Goal: Communication & Community: Answer question/provide support

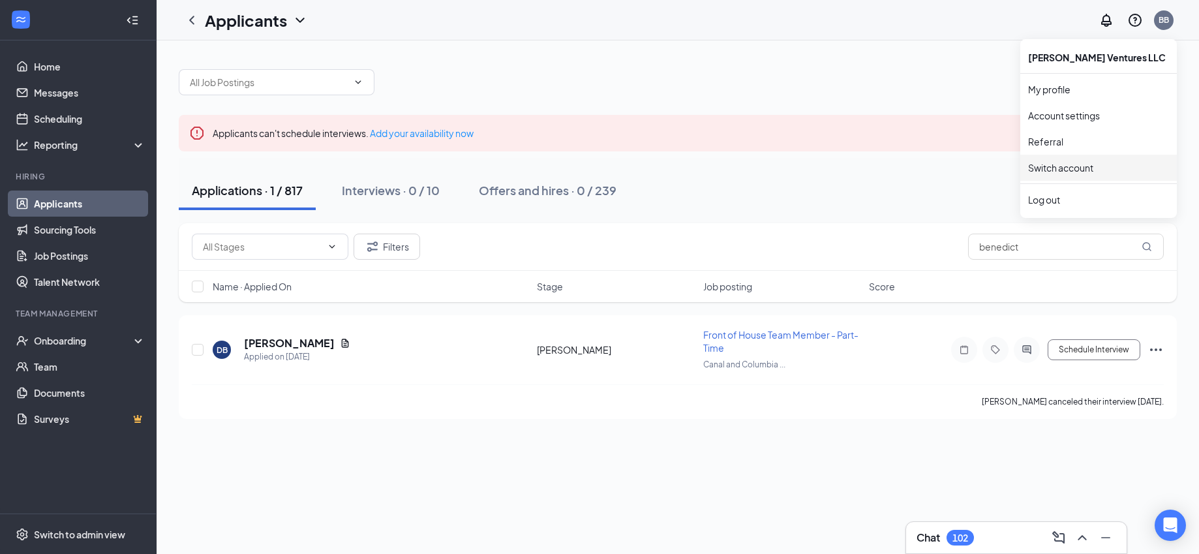
click at [1059, 167] on link "Switch account" at bounding box center [1060, 168] width 65 height 12
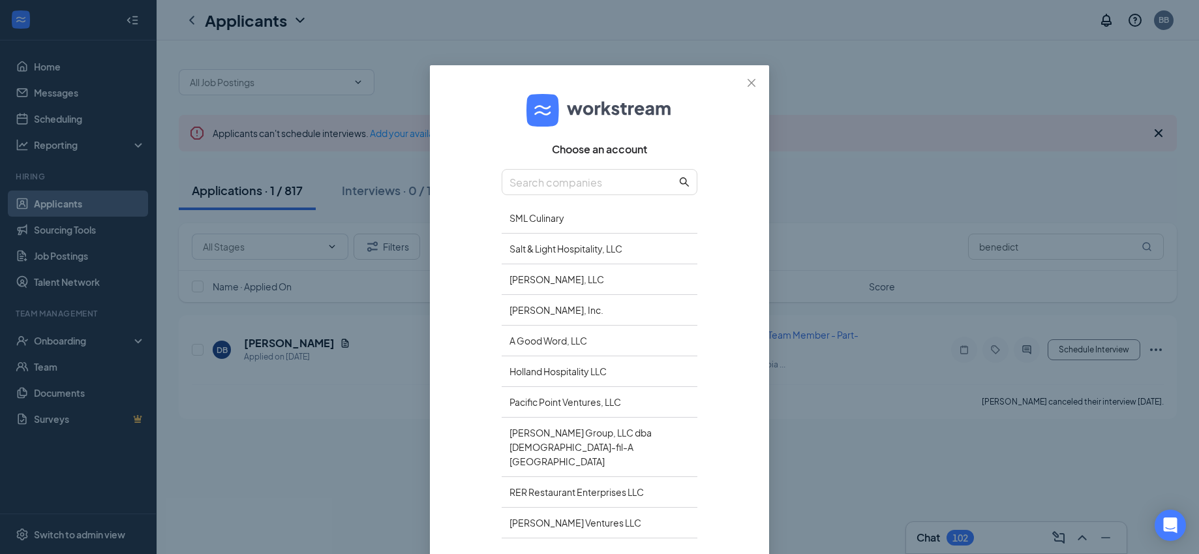
click at [629, 477] on div "RER Restaurant Enterprises LLC" at bounding box center [600, 492] width 196 height 31
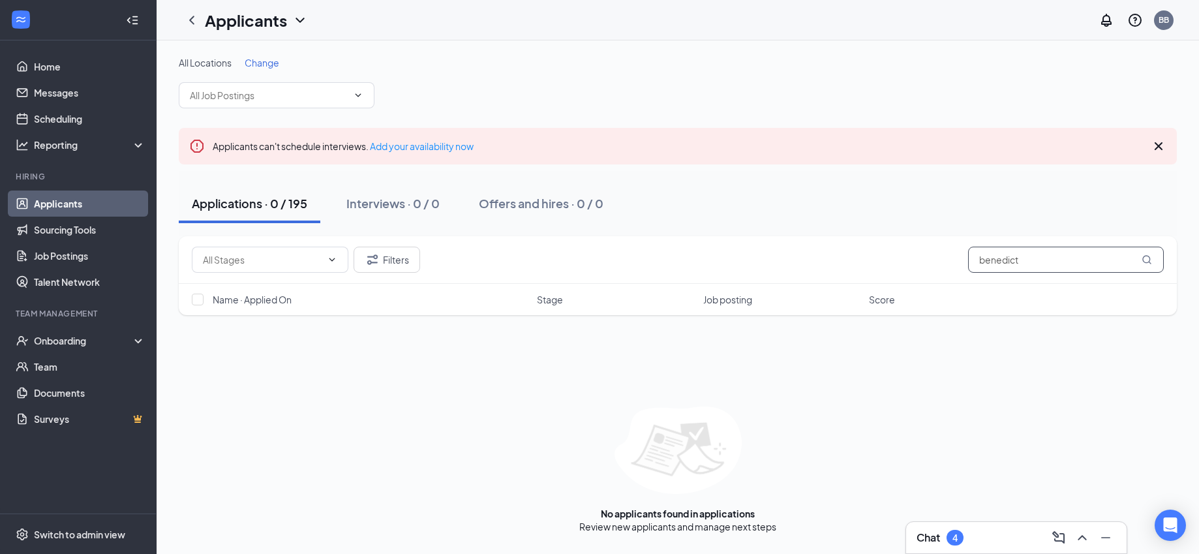
drag, startPoint x: 1053, startPoint y: 256, endPoint x: 920, endPoint y: 255, distance: 133.0
click at [920, 255] on div "Filters benedict" at bounding box center [678, 260] width 972 height 26
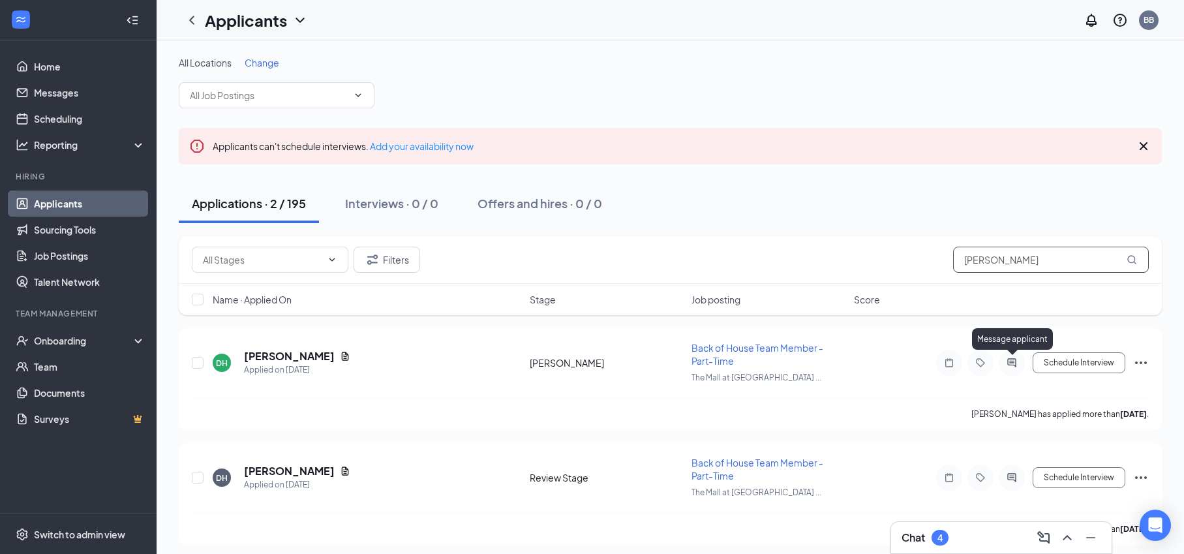
type input "[PERSON_NAME]"
click at [1011, 361] on icon "ActiveChat" at bounding box center [1011, 362] width 8 height 8
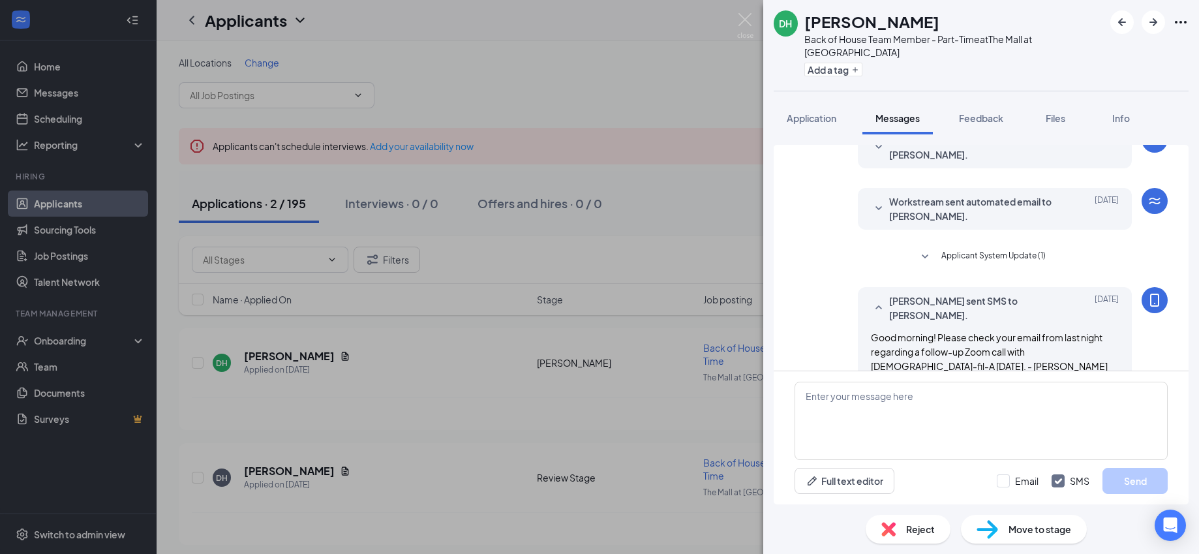
scroll to position [335, 0]
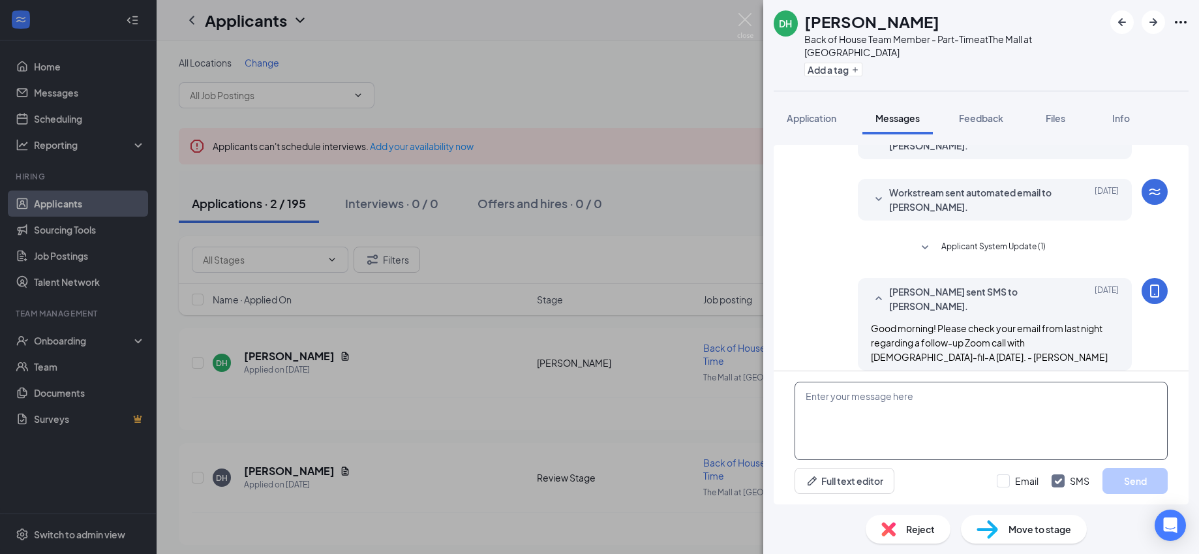
click at [988, 406] on textarea at bounding box center [980, 421] width 373 height 78
click at [1048, 387] on textarea "Please check your email regarding a follow-up Zoom call this morning between 10…" at bounding box center [980, 421] width 373 height 78
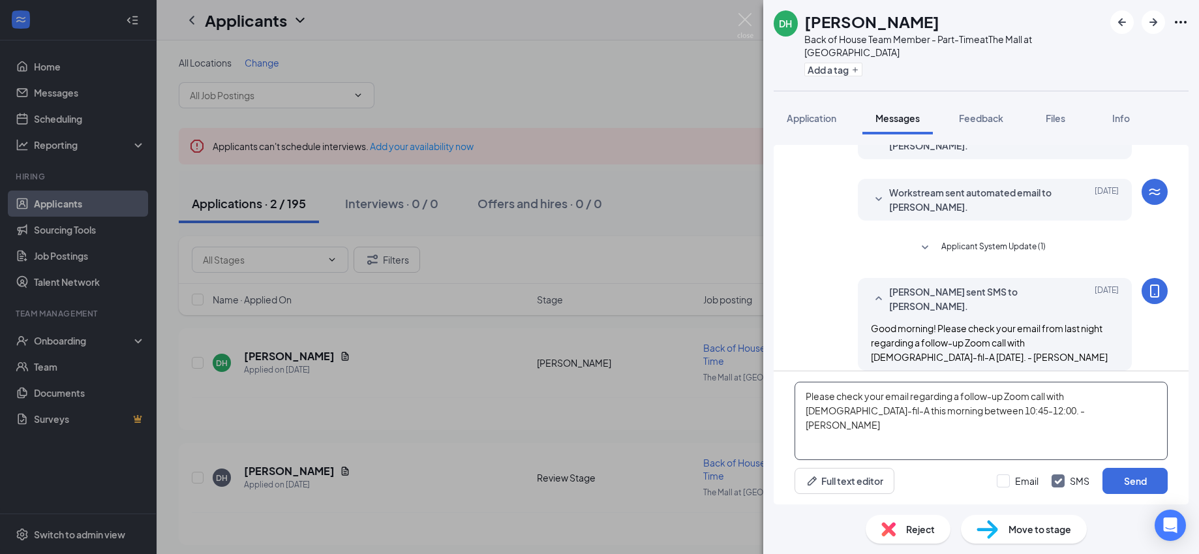
type textarea "Please check your email regarding a follow-up Zoom call with [DEMOGRAPHIC_DATA]…"
click at [1122, 475] on button "Send" at bounding box center [1134, 481] width 65 height 26
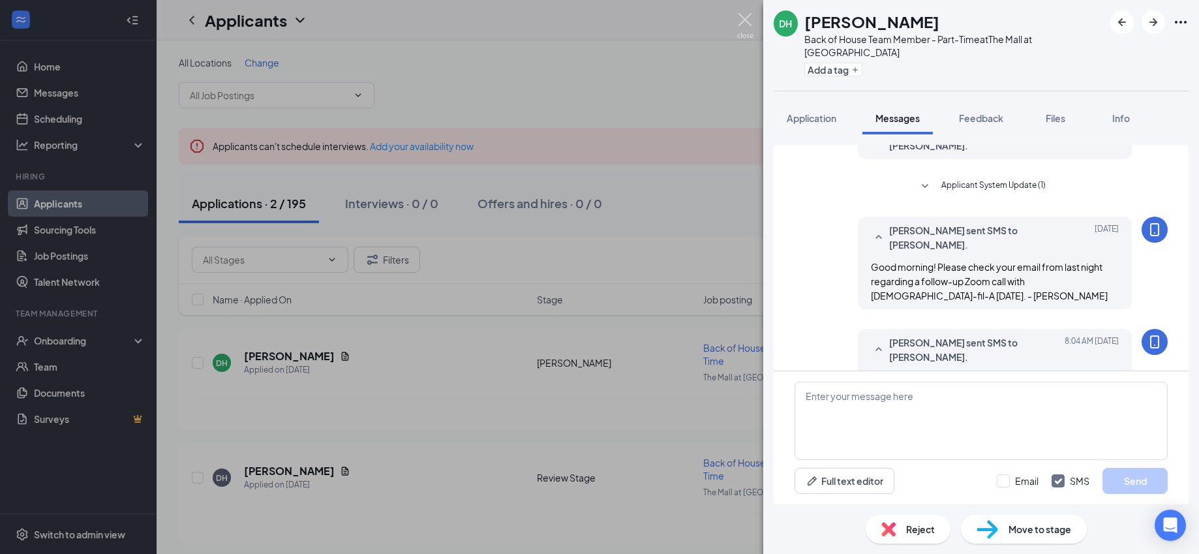
scroll to position [434, 0]
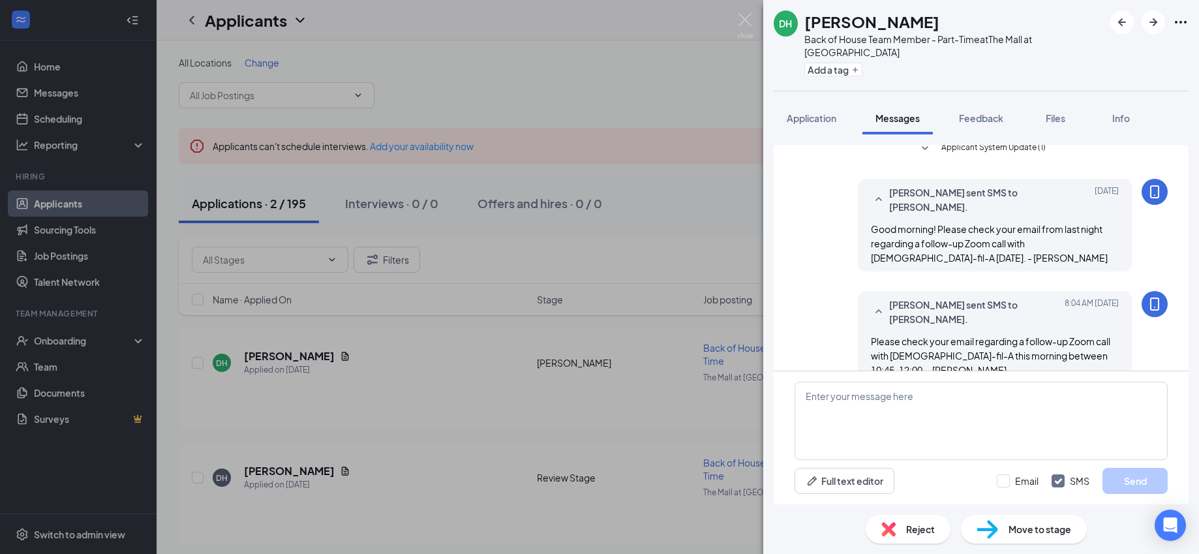
click at [743, 12] on div "DH [PERSON_NAME] Back of House Team Member - Part-Time at The Mall at [GEOGRAPH…" at bounding box center [599, 277] width 1199 height 554
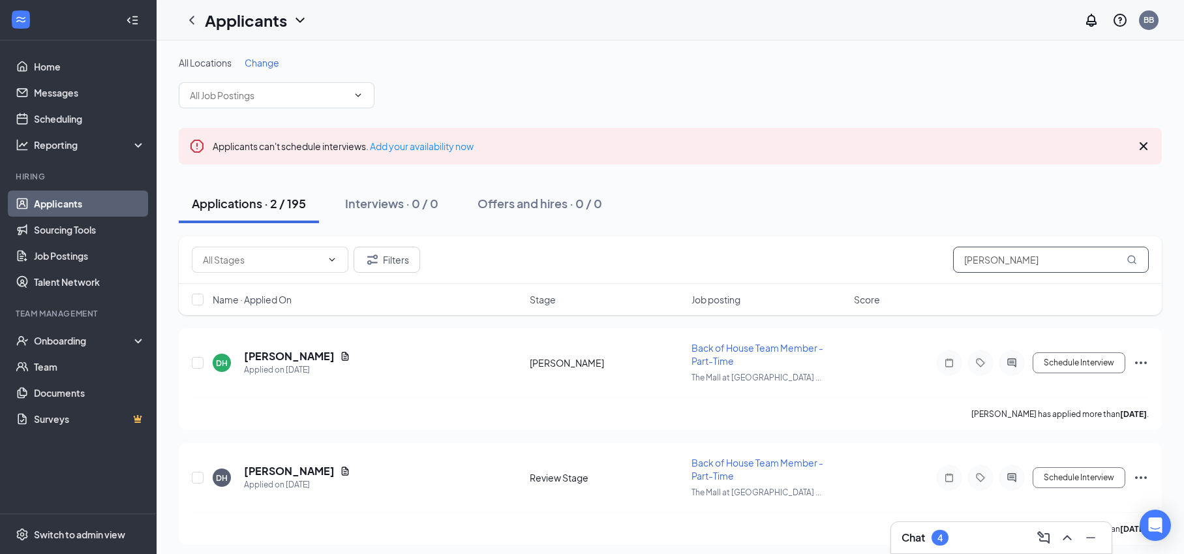
drag, startPoint x: 1021, startPoint y: 271, endPoint x: 910, endPoint y: 261, distance: 110.6
click at [910, 261] on div "Filters [PERSON_NAME]" at bounding box center [670, 260] width 957 height 26
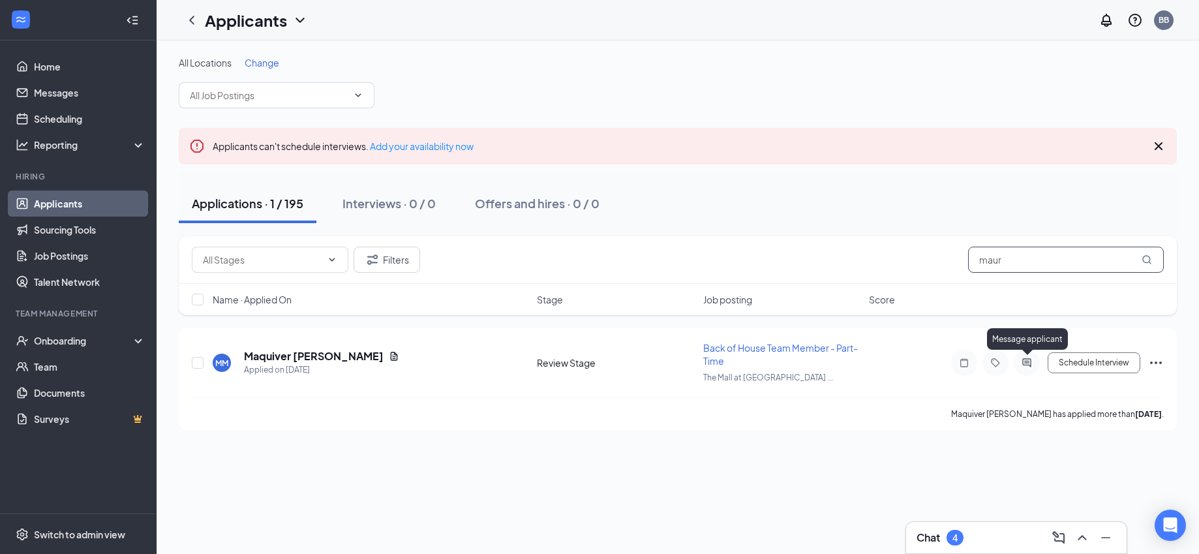
type input "maur"
click at [1027, 359] on icon "ActiveChat" at bounding box center [1027, 362] width 16 height 10
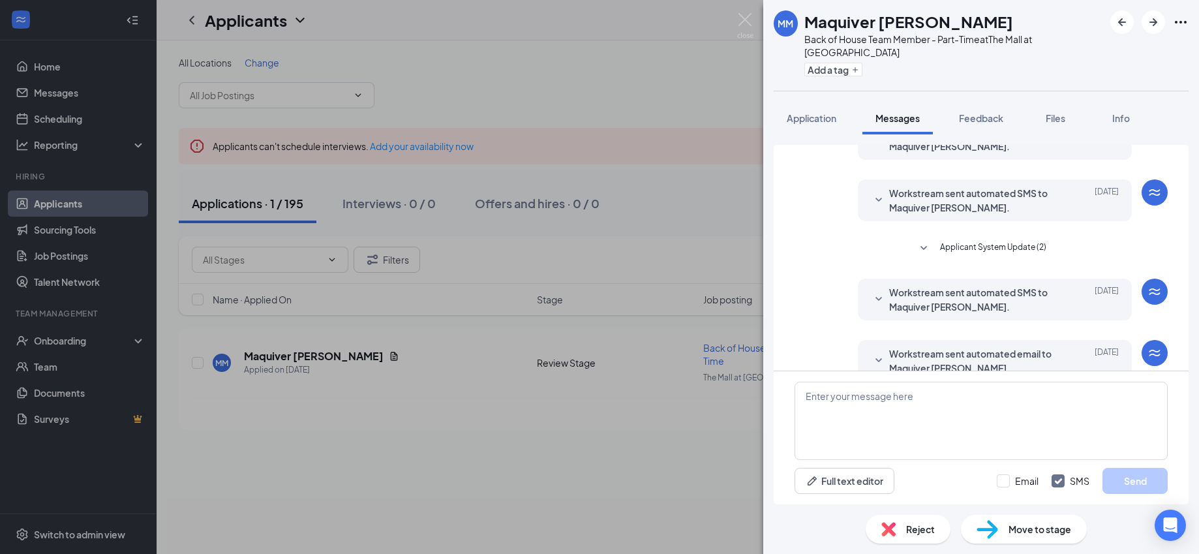
scroll to position [218, 0]
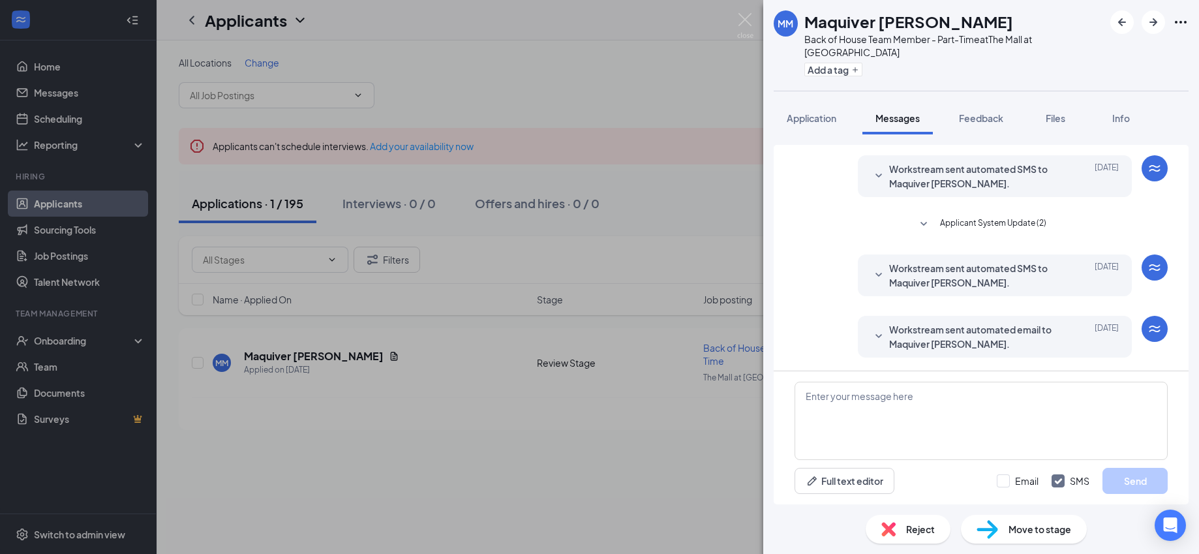
click at [818, 115] on span "Application" at bounding box center [811, 118] width 50 height 12
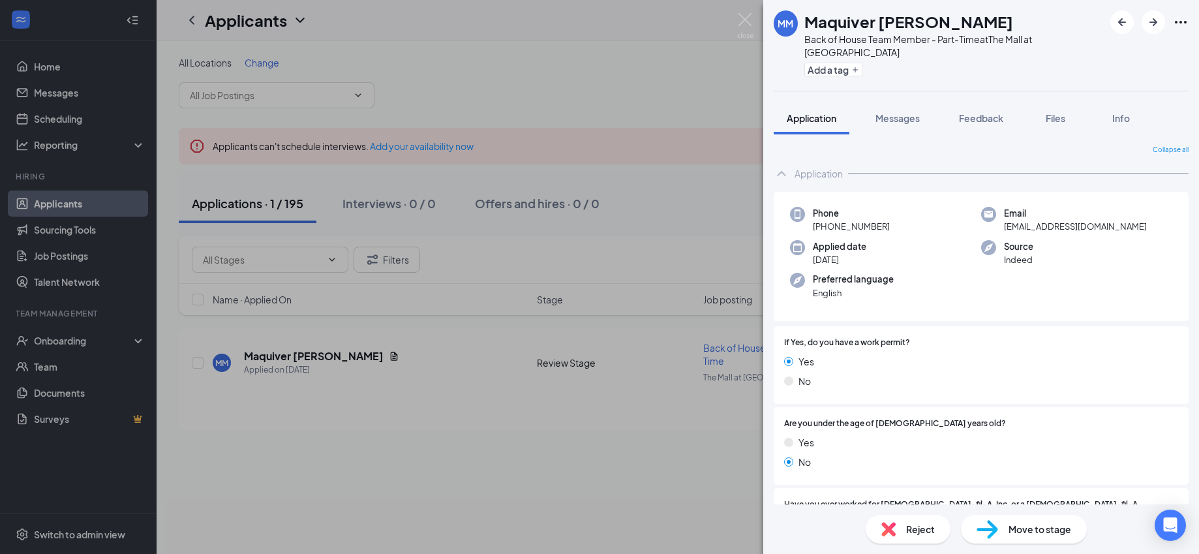
click at [895, 115] on span "Messages" at bounding box center [897, 118] width 44 height 12
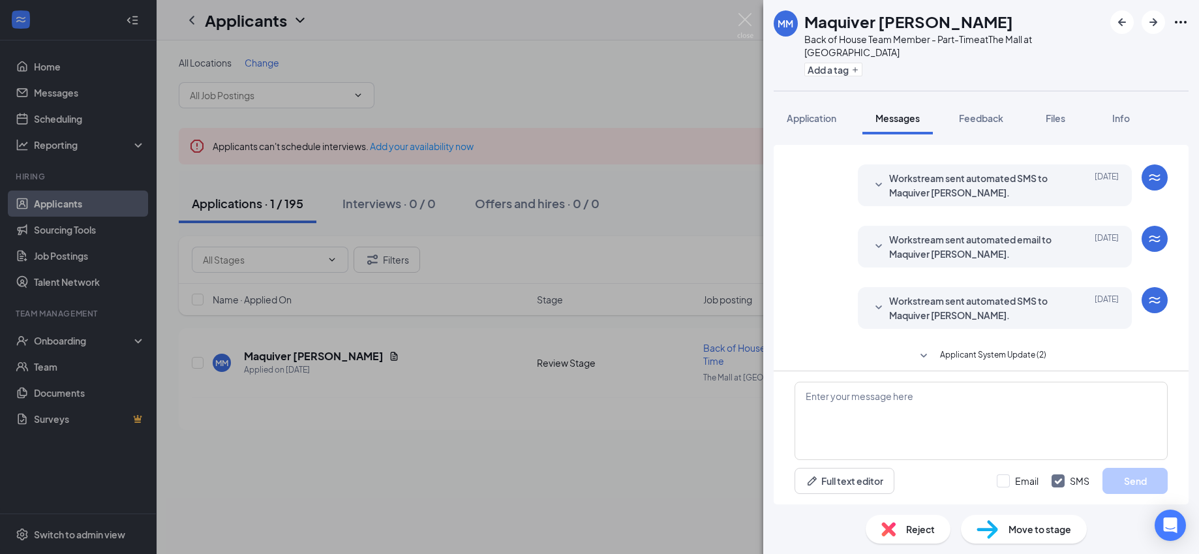
scroll to position [218, 0]
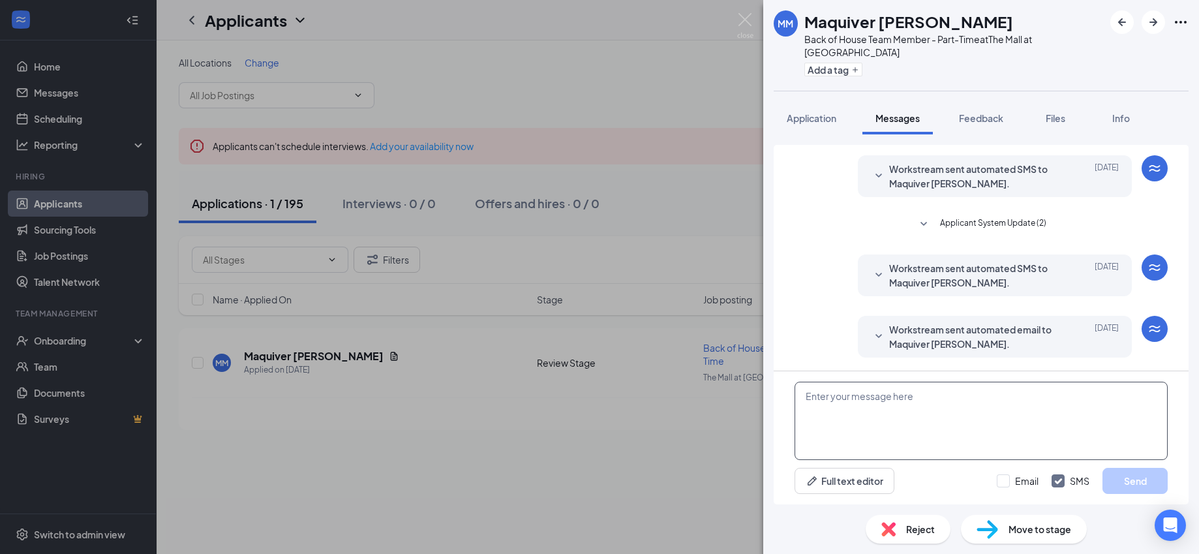
click at [846, 413] on textarea at bounding box center [980, 421] width 373 height 78
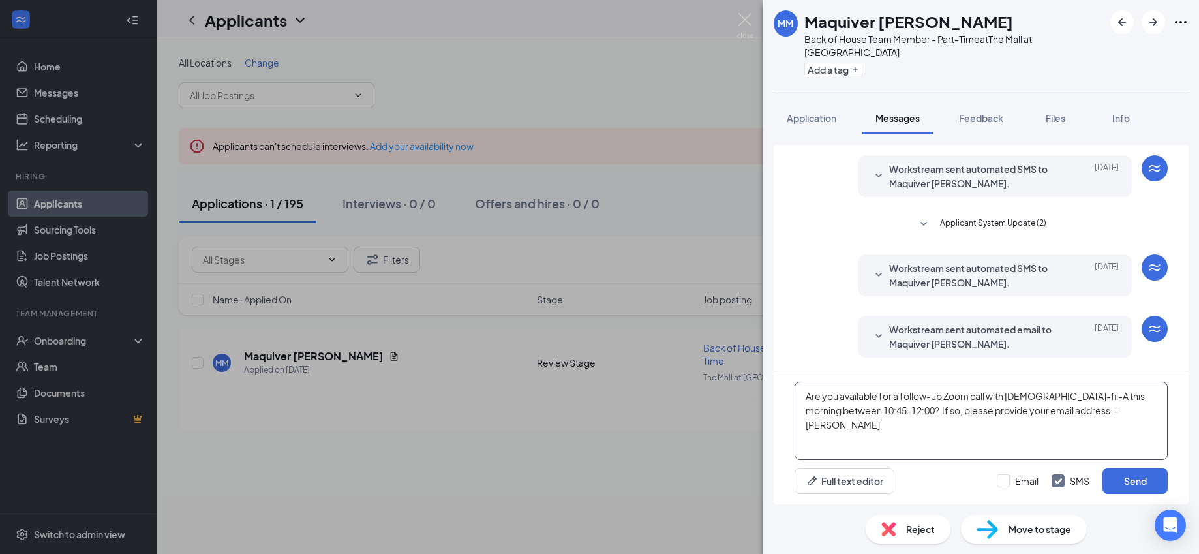
type textarea "Are you available for a follow-up Zoom call with [DEMOGRAPHIC_DATA]-fil-A this …"
click at [1133, 483] on button "Send" at bounding box center [1134, 481] width 65 height 26
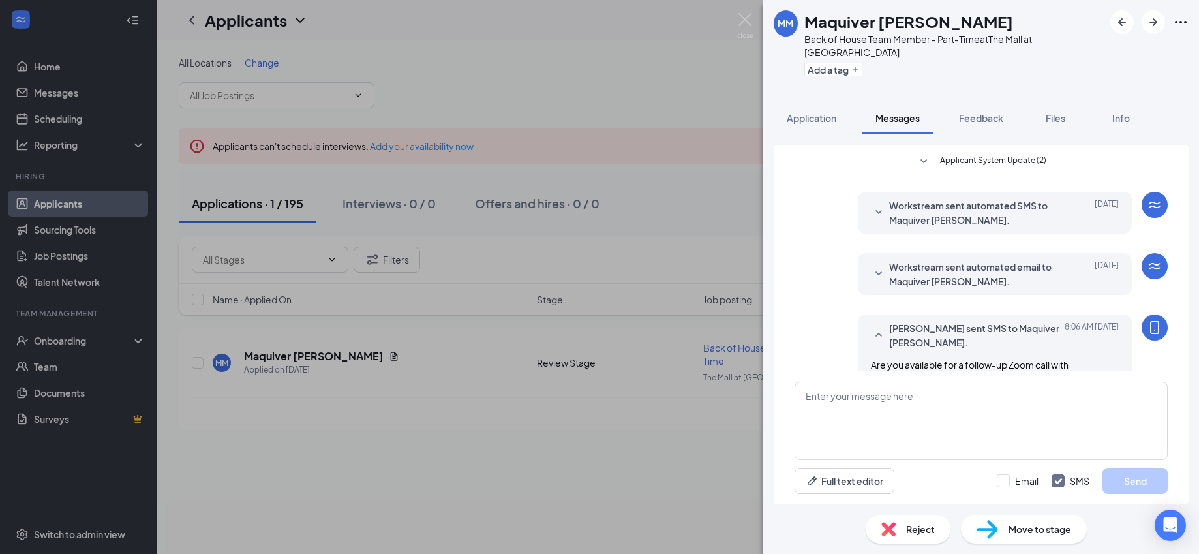
scroll to position [330, 0]
